Goal: Information Seeking & Learning: Learn about a topic

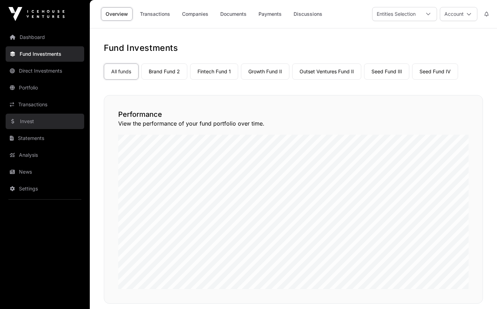
click at [32, 119] on link "Invest" at bounding box center [45, 121] width 79 height 15
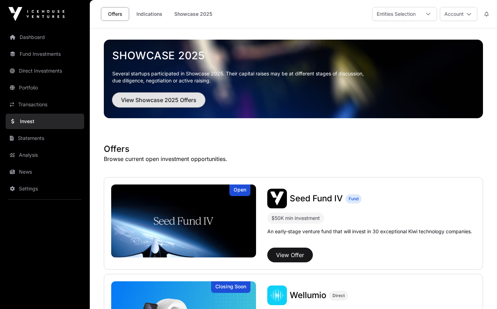
click at [138, 98] on span "View Showcase 2025 Offers" at bounding box center [158, 100] width 75 height 8
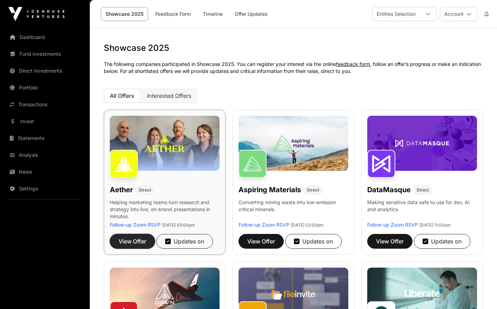
click at [136, 239] on span "View Offer" at bounding box center [132, 241] width 28 height 8
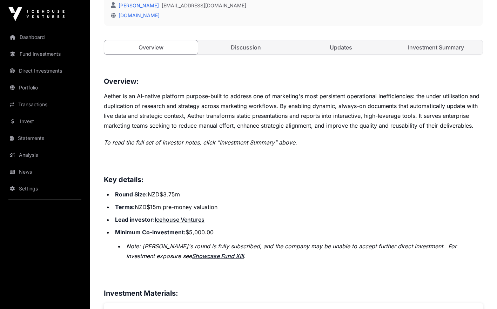
scroll to position [232, 0]
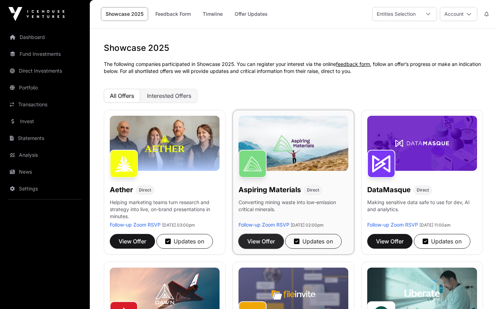
click at [269, 245] on span "View Offer" at bounding box center [261, 241] width 28 height 8
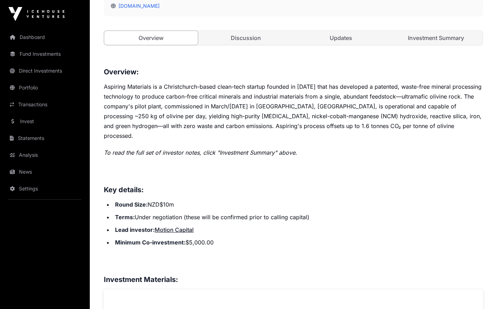
scroll to position [246, 0]
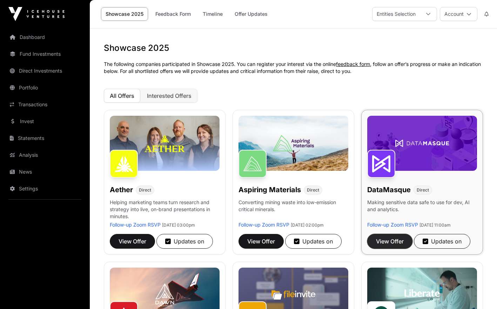
click at [385, 245] on span "View Offer" at bounding box center [390, 241] width 28 height 8
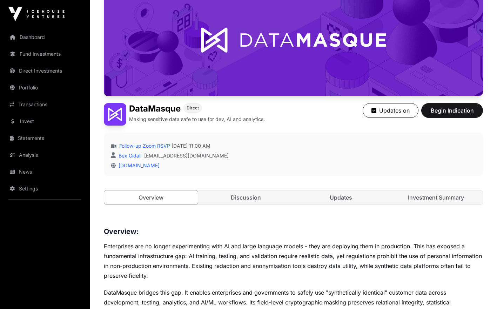
scroll to position [76, 0]
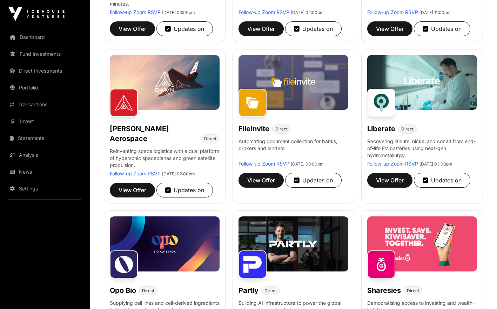
scroll to position [213, 0]
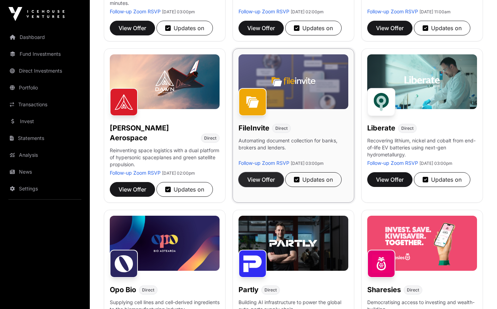
click at [258, 184] on span "View Offer" at bounding box center [261, 179] width 28 height 8
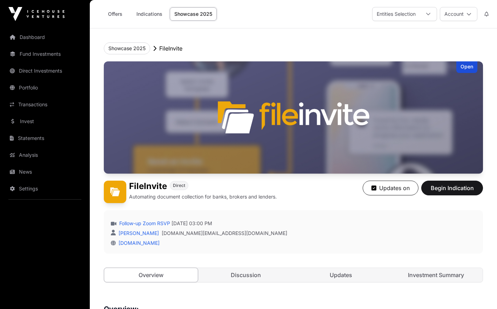
scroll to position [213, 0]
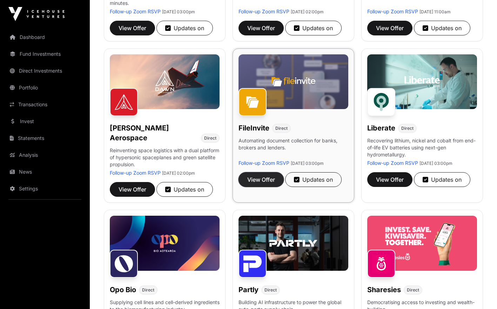
click at [268, 187] on button "View Offer" at bounding box center [260, 179] width 45 height 15
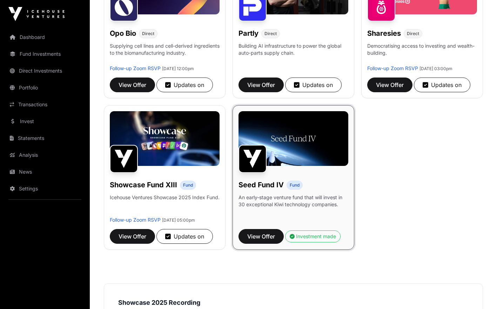
scroll to position [468, 0]
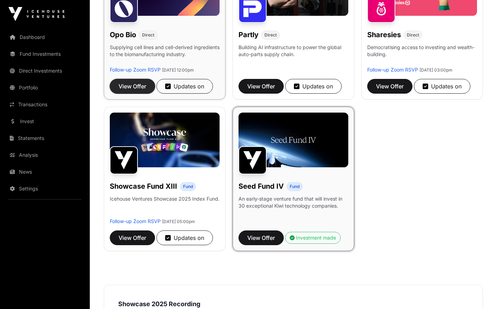
click at [130, 87] on span "View Offer" at bounding box center [132, 86] width 28 height 8
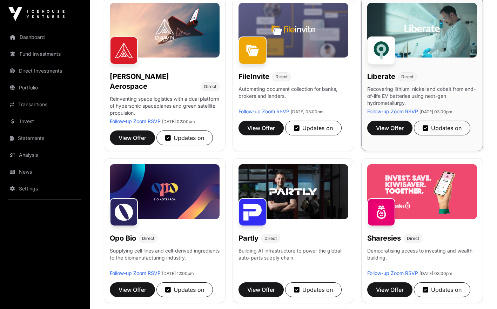
scroll to position [265, 0]
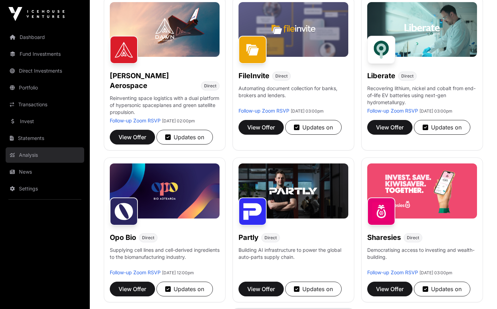
drag, startPoint x: 30, startPoint y: 152, endPoint x: 26, endPoint y: 152, distance: 4.3
click at [26, 152] on link "Analysis" at bounding box center [45, 154] width 79 height 15
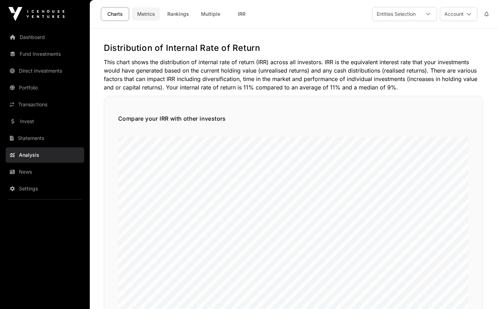
click at [144, 15] on link "Metrics" at bounding box center [146, 13] width 28 height 13
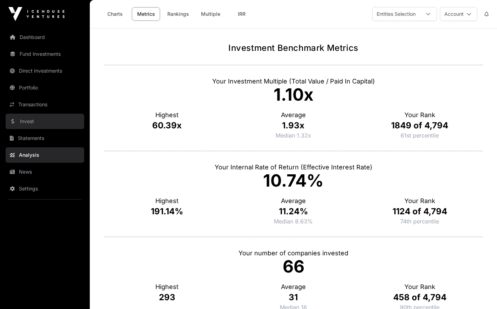
click at [35, 118] on link "Invest" at bounding box center [45, 121] width 79 height 15
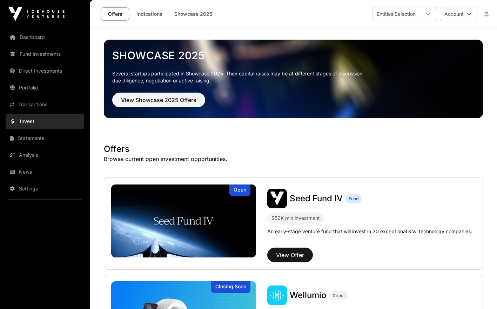
click at [132, 145] on h1 "Offers" at bounding box center [293, 148] width 379 height 11
click at [130, 150] on h1 "Offers" at bounding box center [293, 148] width 379 height 11
click at [48, 40] on link "Dashboard" at bounding box center [45, 36] width 79 height 15
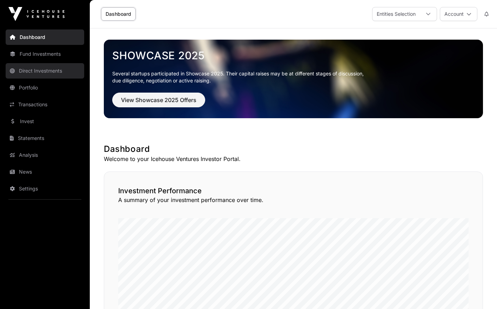
click at [56, 67] on link "Direct Investments" at bounding box center [45, 70] width 79 height 15
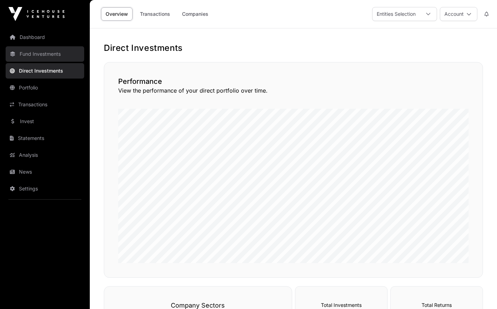
click at [50, 47] on link "Fund Investments" at bounding box center [45, 53] width 79 height 15
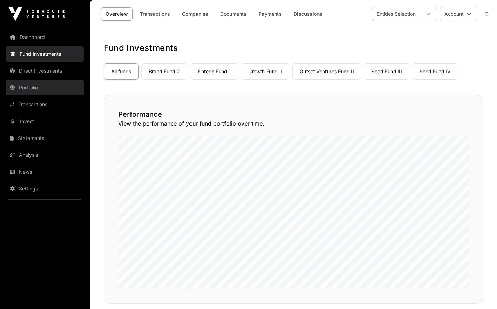
click at [30, 89] on link "Portfolio" at bounding box center [45, 87] width 79 height 15
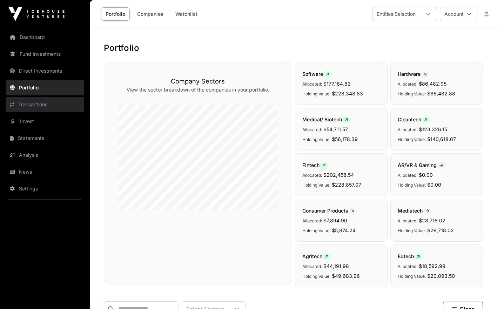
click at [42, 106] on link "Transactions" at bounding box center [45, 104] width 79 height 15
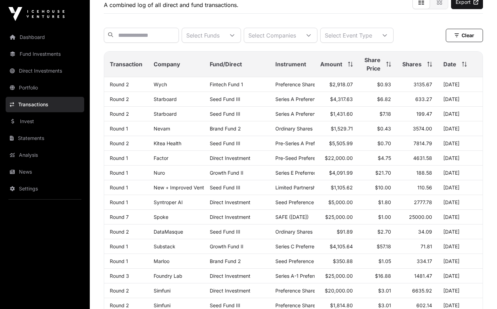
scroll to position [52, 0]
